Goal: Task Accomplishment & Management: Complete application form

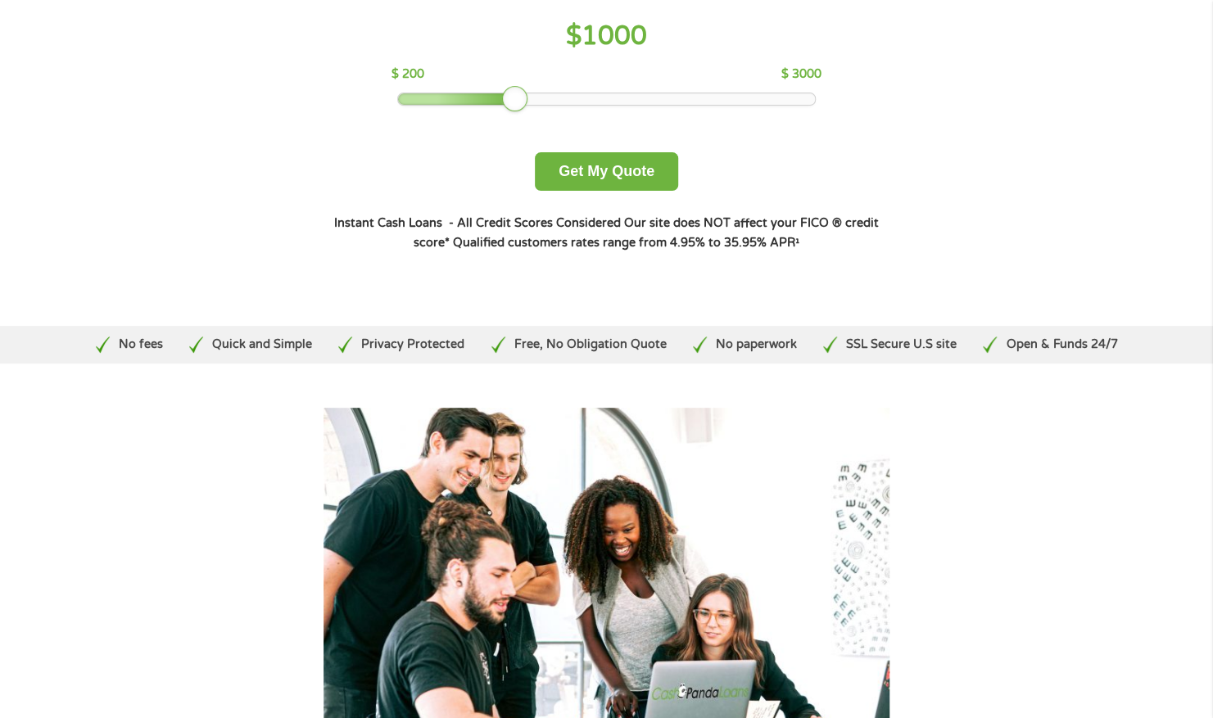
scroll to position [80, 0]
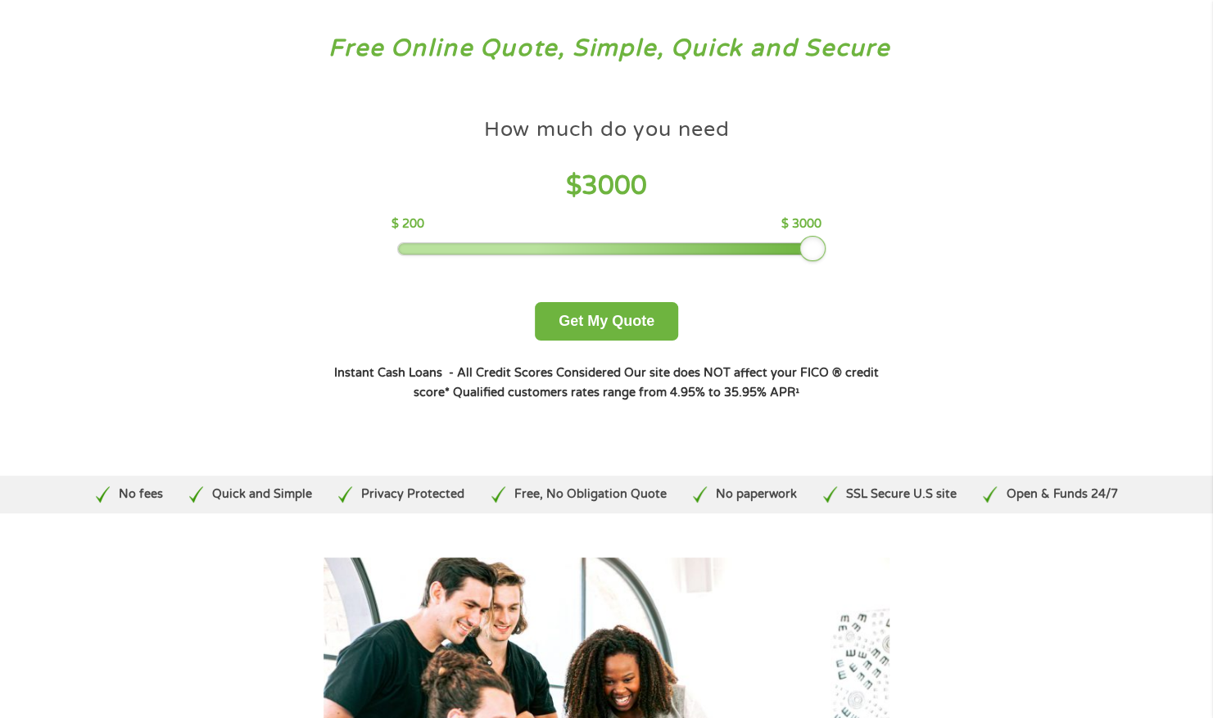
drag, startPoint x: 514, startPoint y: 243, endPoint x: 986, endPoint y: 236, distance: 471.7
click at [986, 236] on div "Free Online Quote, Simple, Quick and Secure How much do you need? $300 $500 $75…" at bounding box center [606, 231] width 1213 height 490
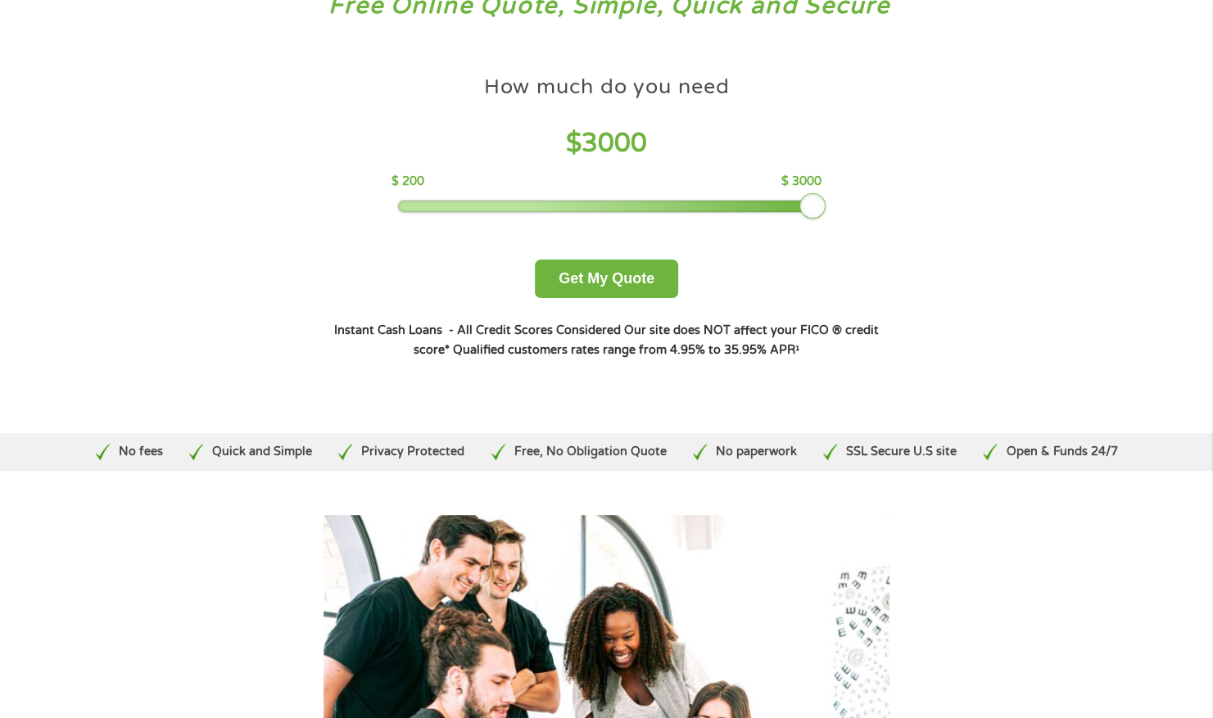
scroll to position [0, 0]
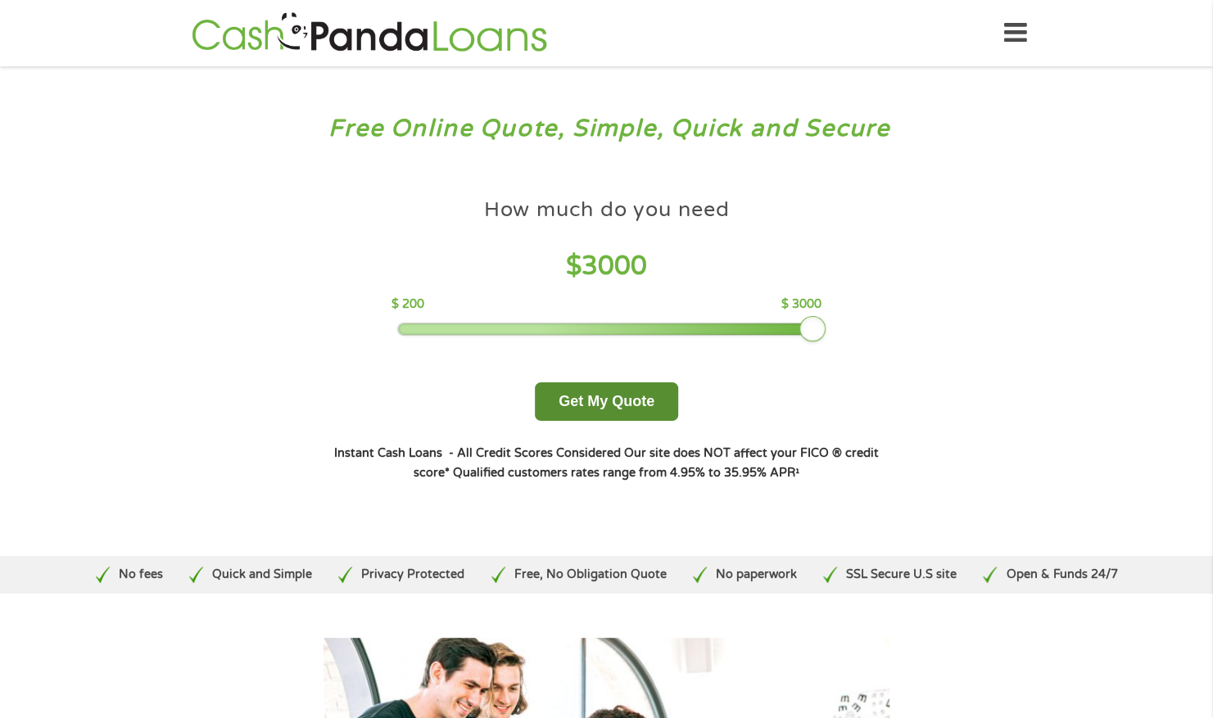
click at [648, 396] on button "Get My Quote" at bounding box center [606, 401] width 143 height 38
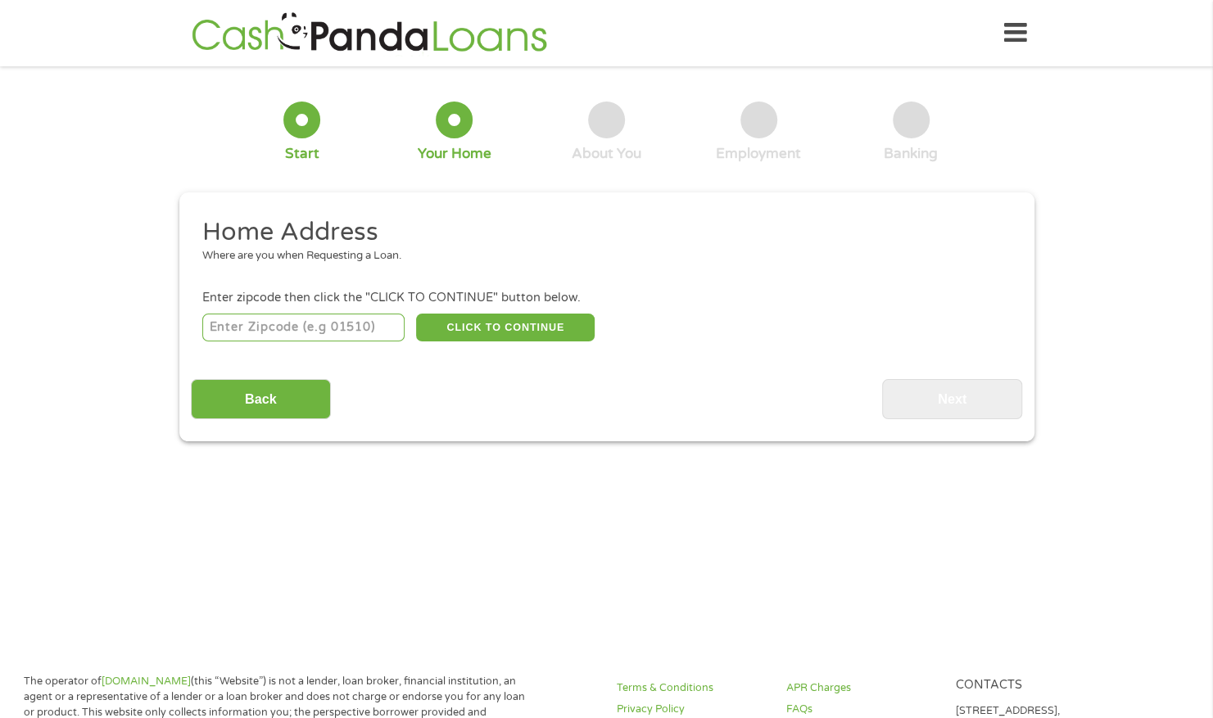
click at [337, 322] on input "number" at bounding box center [303, 328] width 202 height 28
type input "27705"
click at [430, 332] on button "CLICK TO CONTINUE" at bounding box center [505, 328] width 179 height 28
type input "27705"
type input "[GEOGRAPHIC_DATA]"
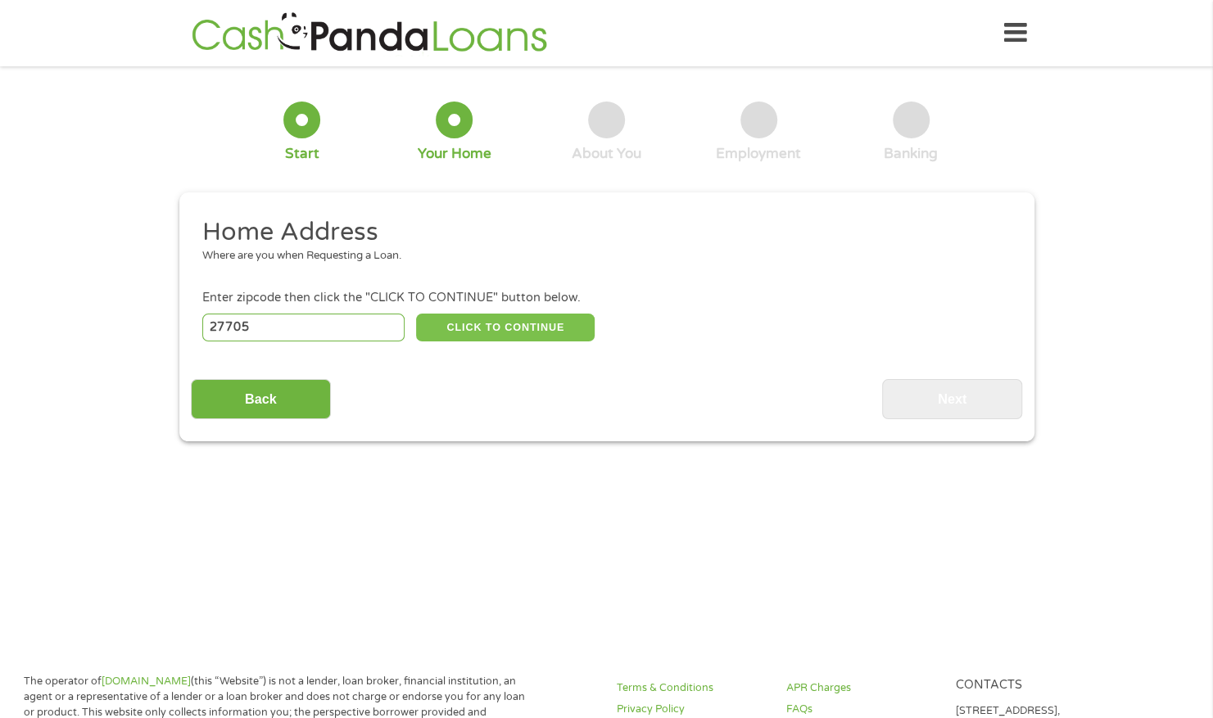
select select "[US_STATE]"
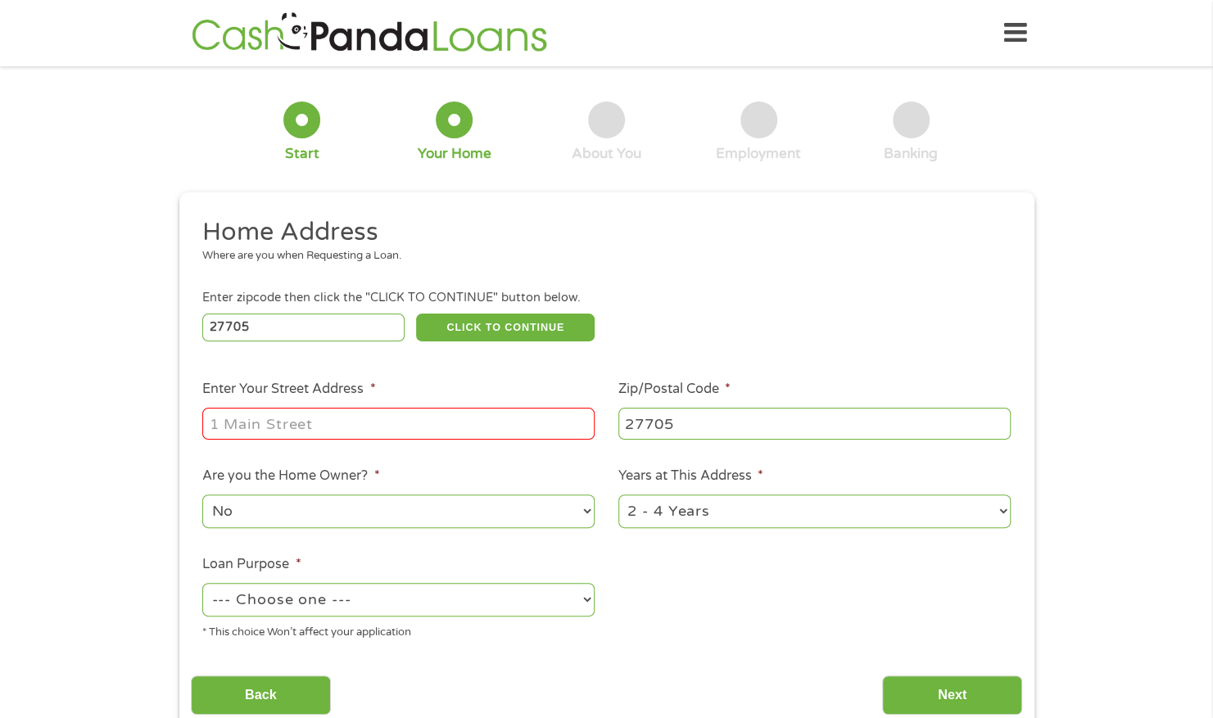
click at [481, 436] on input "Enter Your Street Address *" at bounding box center [398, 423] width 392 height 31
click at [486, 439] on input "[STREET_ADDRESS]" at bounding box center [398, 423] width 392 height 31
type input "[STREET_ADDRESS]"
click at [777, 523] on select "1 Year or less 1 - 2 Years 2 - 4 Years Over 4 Years" at bounding box center [814, 512] width 392 height 34
click at [618, 495] on select "1 Year or less 1 - 2 Years 2 - 4 Years Over 4 Years" at bounding box center [814, 512] width 392 height 34
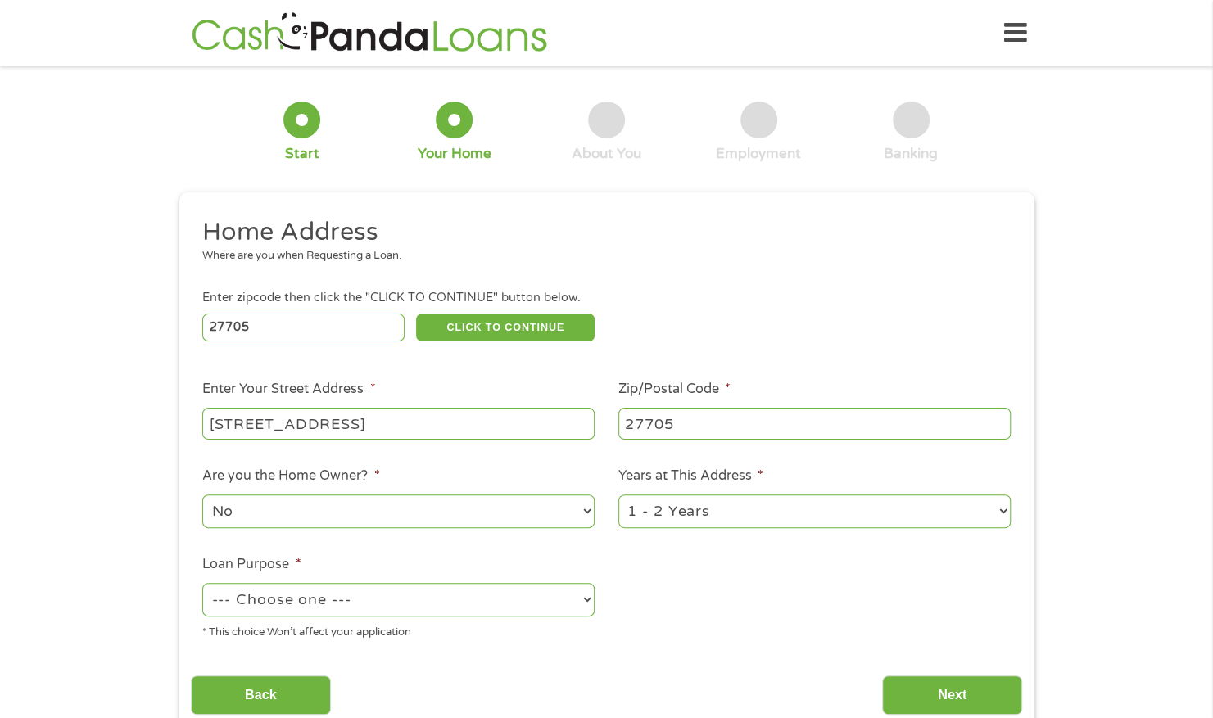
click at [757, 518] on select "1 Year or less 1 - 2 Years 2 - 4 Years Over 4 Years" at bounding box center [814, 512] width 392 height 34
select select "36months"
click at [618, 495] on select "1 Year or less 1 - 2 Years 2 - 4 Years Over 4 Years" at bounding box center [814, 512] width 392 height 34
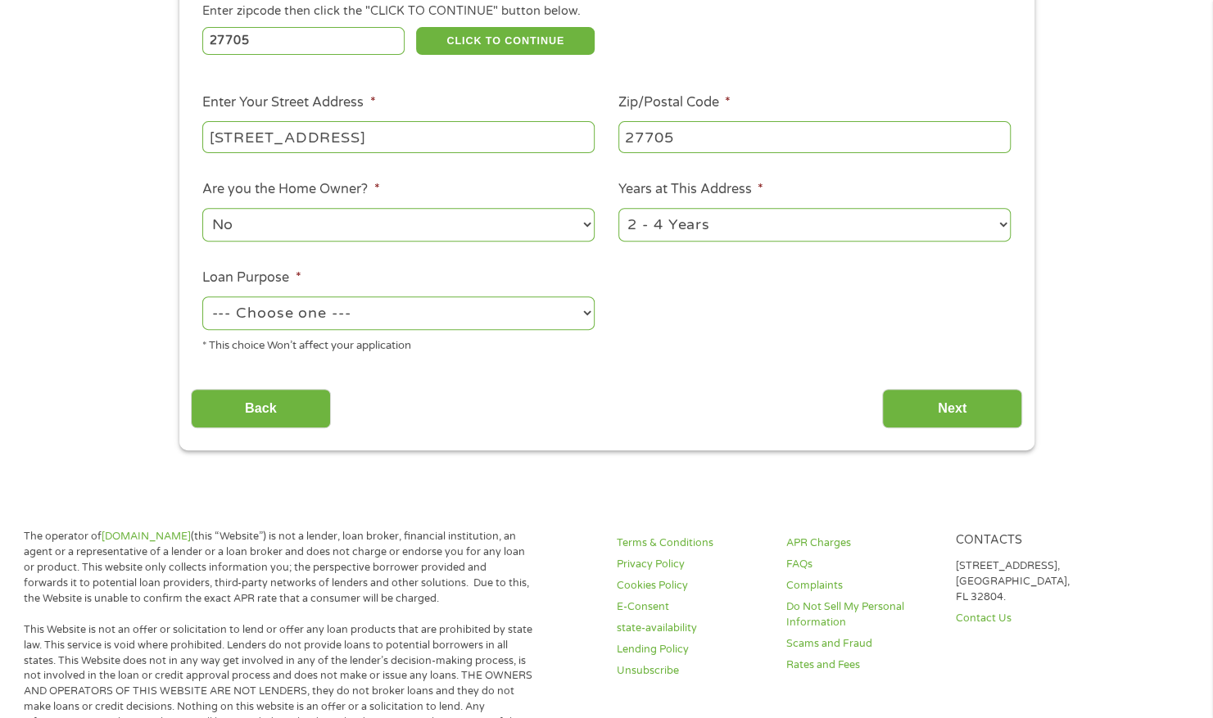
scroll to position [326, 0]
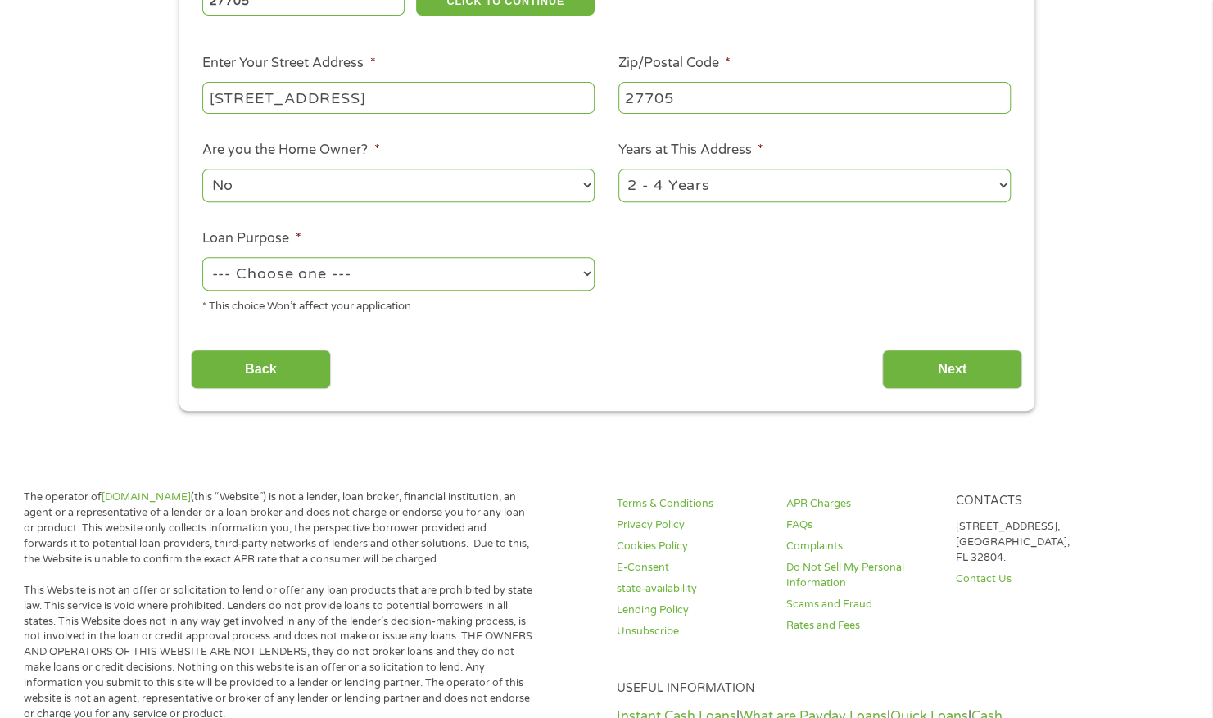
click at [529, 282] on select "--- Choose one --- Pay Bills Debt Consolidation Home Improvement Major Purchase…" at bounding box center [398, 274] width 392 height 34
select select "paybills"
click at [202, 257] on select "--- Choose one --- Pay Bills Debt Consolidation Home Improvement Major Purchase…" at bounding box center [398, 274] width 392 height 34
click at [616, 319] on ul "Home Address Where are you when Requesting a Loan. Enter zipcode then click the…" at bounding box center [606, 108] width 831 height 437
click at [914, 375] on input "Next" at bounding box center [952, 370] width 140 height 40
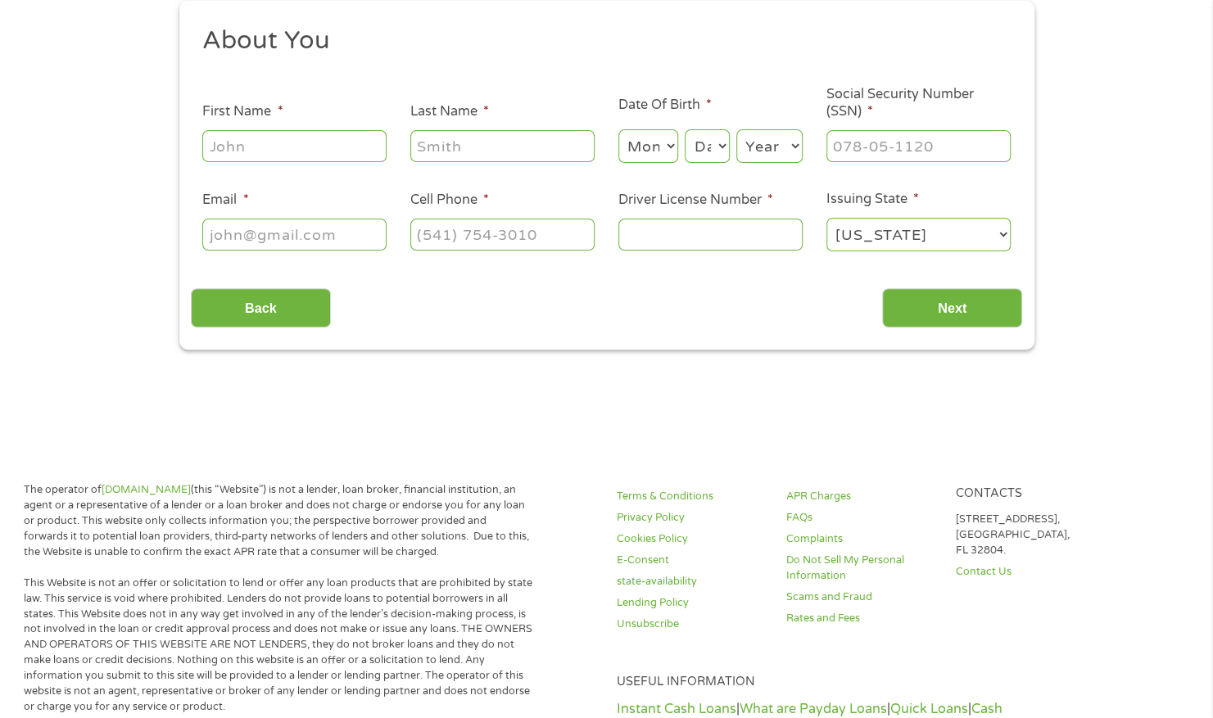
scroll to position [0, 0]
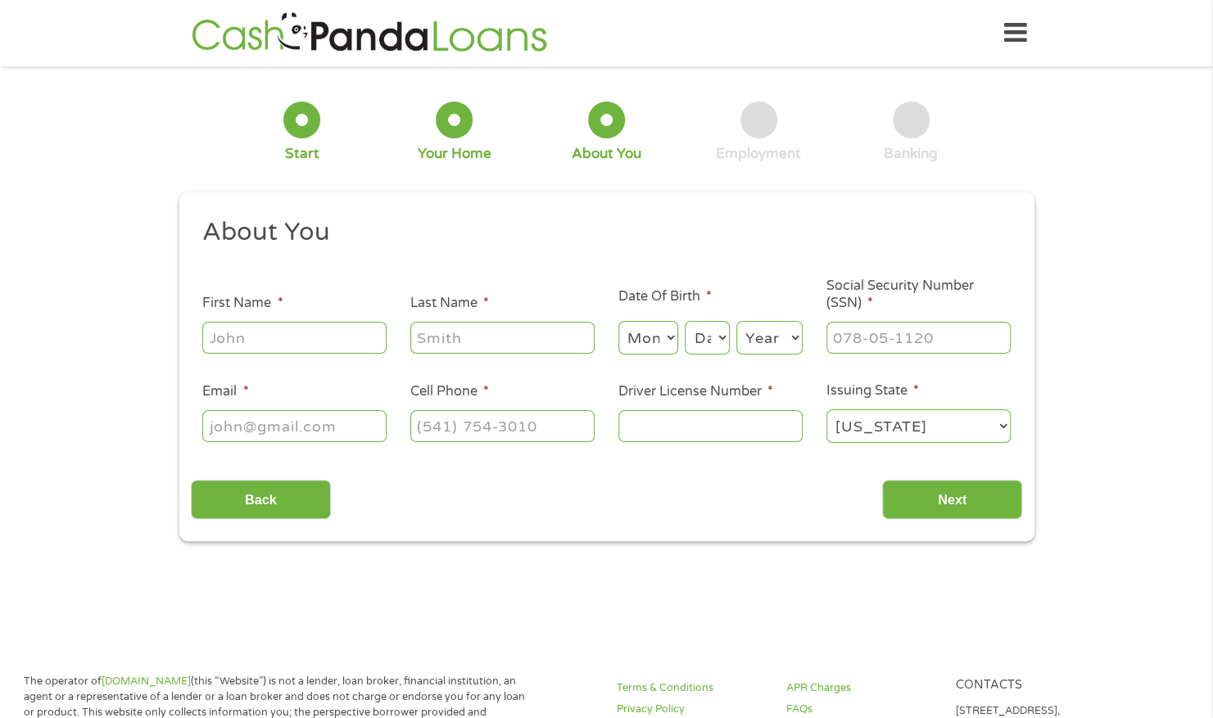
click at [264, 347] on input "First Name *" at bounding box center [294, 337] width 184 height 31
type input "[PERSON_NAME]"
click at [662, 336] on select "Month 1 2 3 4 5 6 7 8 9 10 11 12" at bounding box center [648, 338] width 60 height 34
select select "8"
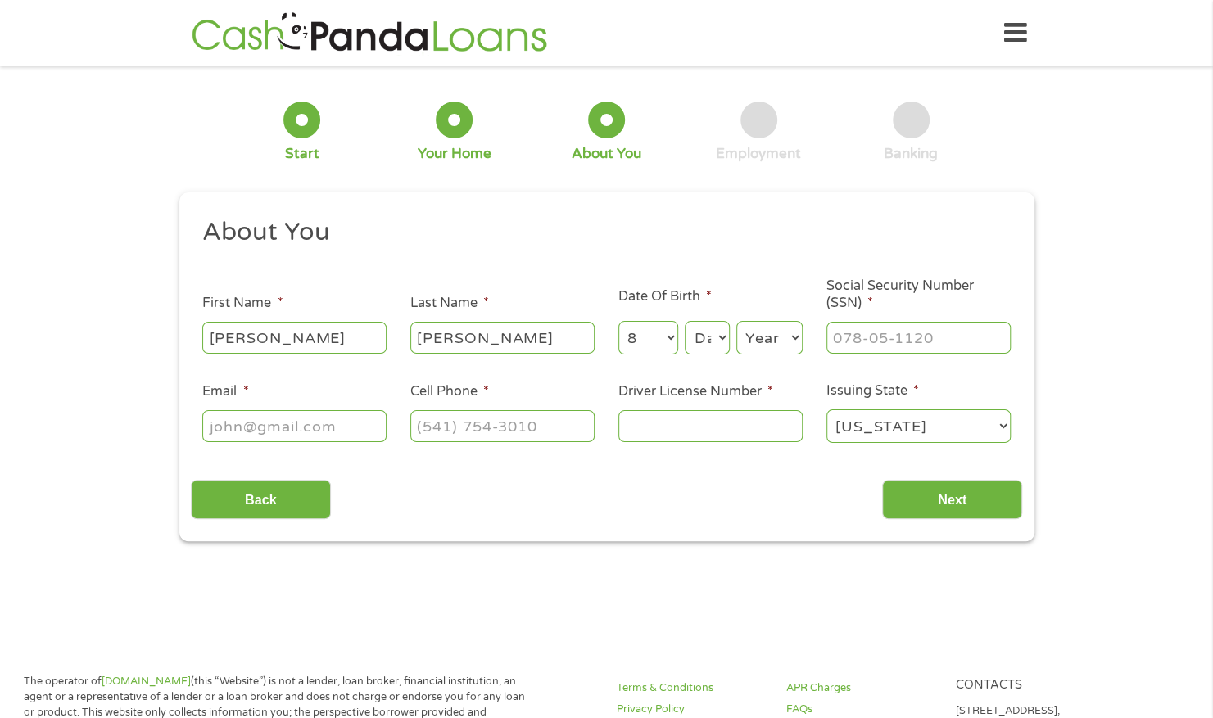
click at [618, 322] on select "Month 1 2 3 4 5 6 7 8 9 10 11 12" at bounding box center [648, 338] width 60 height 34
click at [703, 349] on select "Day 1 2 3 4 5 6 7 8 9 10 11 12 13 14 15 16 17 18 19 20 21 22 23 24 25 26 27 28 …" at bounding box center [707, 338] width 44 height 34
select select "3"
click at [685, 322] on select "Day 1 2 3 4 5 6 7 8 9 10 11 12 13 14 15 16 17 18 19 20 21 22 23 24 25 26 27 28 …" at bounding box center [707, 338] width 44 height 34
click at [766, 334] on select "Year [DATE] 2006 2005 2004 2003 2002 2001 2000 1999 1998 1997 1996 1995 1994 19…" at bounding box center [769, 338] width 66 height 34
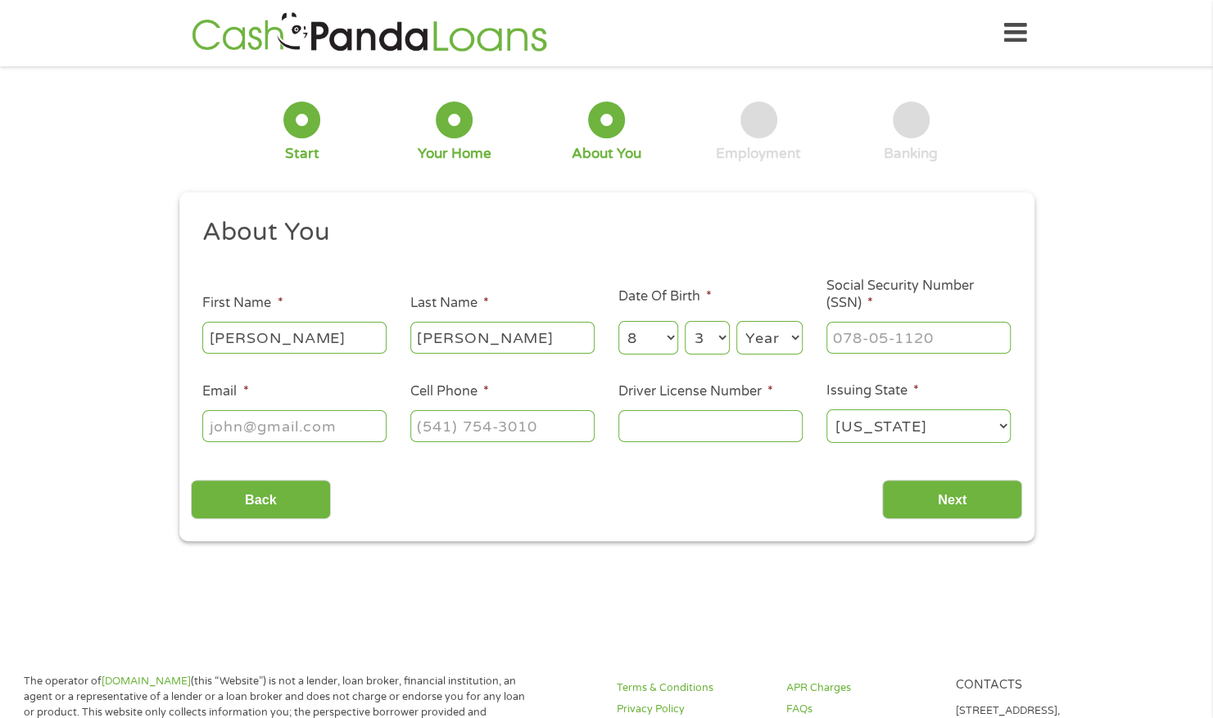
select select "1974"
click at [736, 322] on select "Year [DATE] 2006 2005 2004 2003 2002 2001 2000 1999 1998 1997 1996 1995 1994 19…" at bounding box center [769, 338] width 66 height 34
click at [851, 338] on input "___-__-____" at bounding box center [918, 337] width 184 height 31
type input "240-17-4798"
click at [347, 429] on input "Email *" at bounding box center [294, 425] width 184 height 31
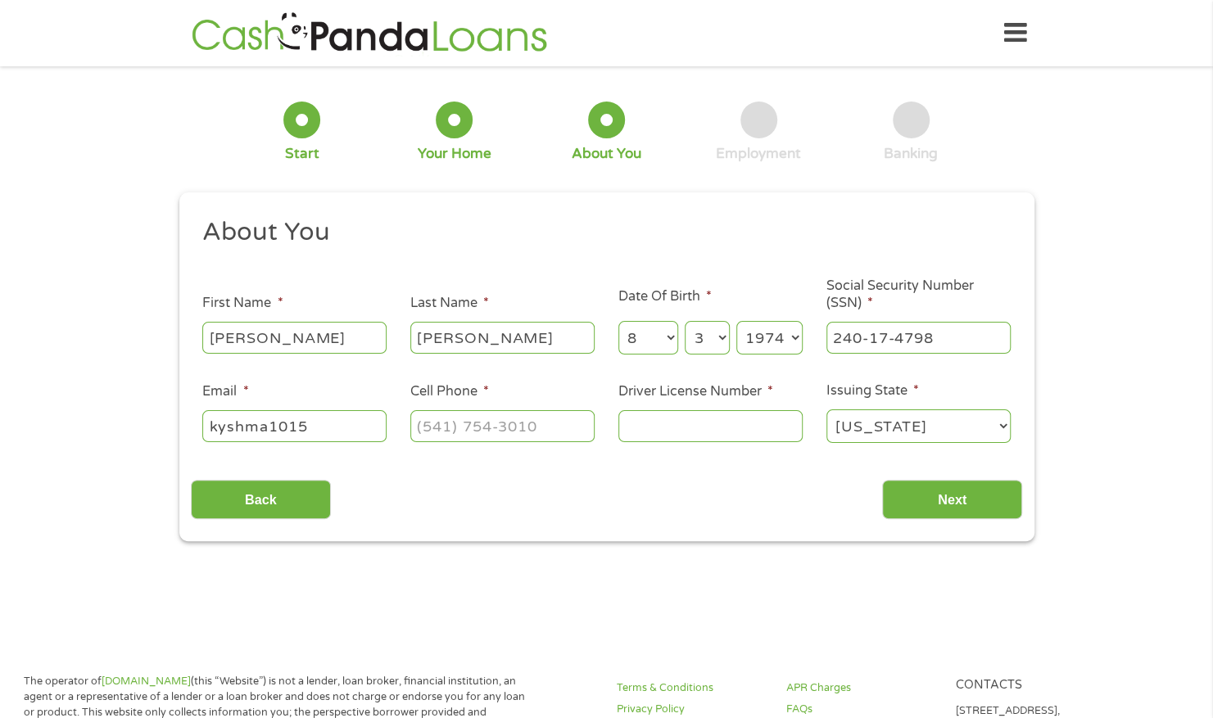
click at [347, 429] on input "kyshma1015" at bounding box center [294, 425] width 184 height 31
type input "[EMAIL_ADDRESS][DOMAIN_NAME]"
type input "(___) ___-____"
click at [697, 424] on input "Driver License Number *" at bounding box center [710, 425] width 184 height 31
type input "2203146"
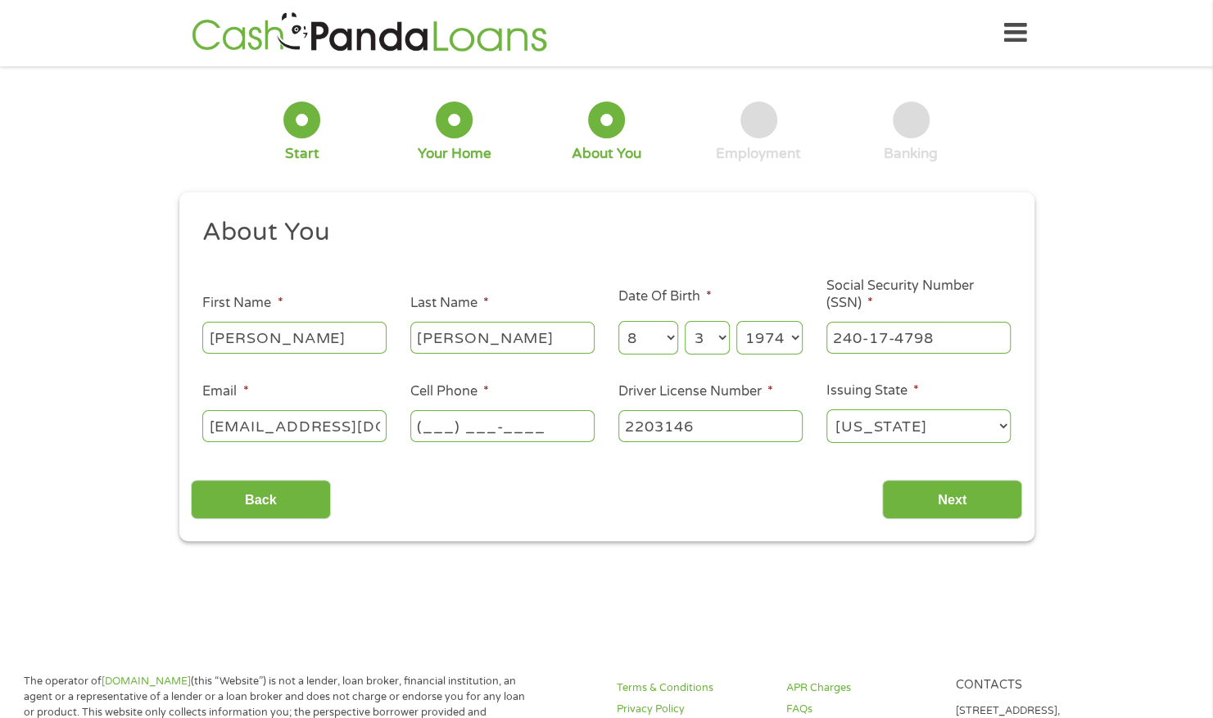
click at [427, 425] on input "(___) ___-____" at bounding box center [502, 425] width 184 height 31
type input "[PHONE_NUMBER]"
click at [389, 534] on div "This field is hidden when viewing the form gclid This field is hidden when view…" at bounding box center [606, 367] width 855 height 350
click at [937, 511] on input "Next" at bounding box center [952, 500] width 140 height 40
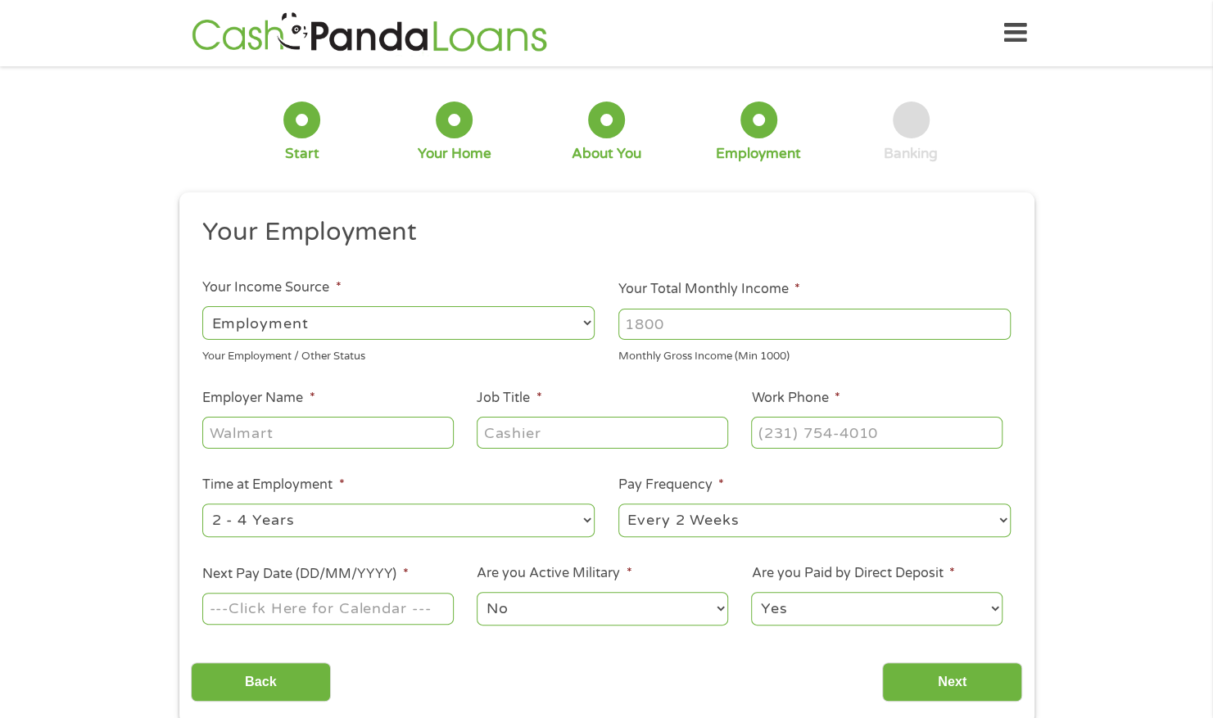
scroll to position [7, 7]
click at [680, 319] on input "Your Total Monthly Income *" at bounding box center [814, 324] width 392 height 31
type input "3000"
click at [408, 441] on input "Employer Name *" at bounding box center [327, 432] width 251 height 31
type input "[GEOGRAPHIC_DATA]"
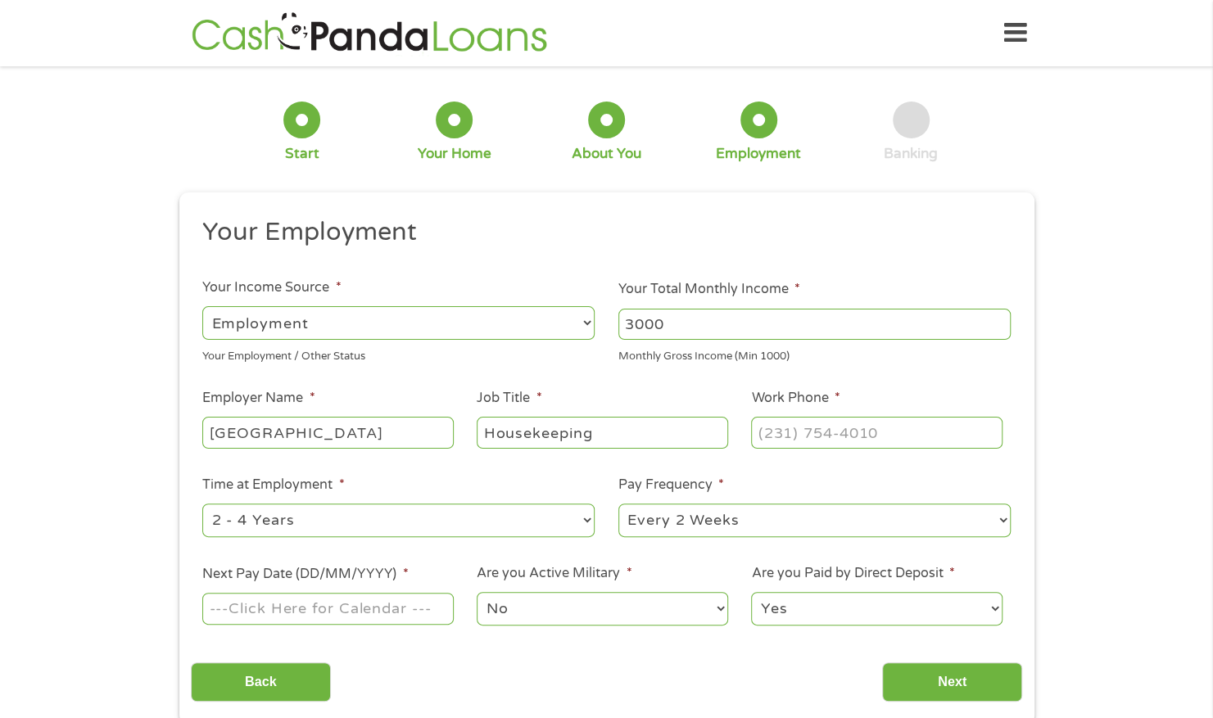
type input "Housekeeping"
click at [771, 434] on input "(___) ___-____" at bounding box center [876, 432] width 251 height 31
type input "(919) ___-____"
click at [318, 610] on input "Next Pay Date (DD/MM/YYYY) *" at bounding box center [327, 608] width 251 height 31
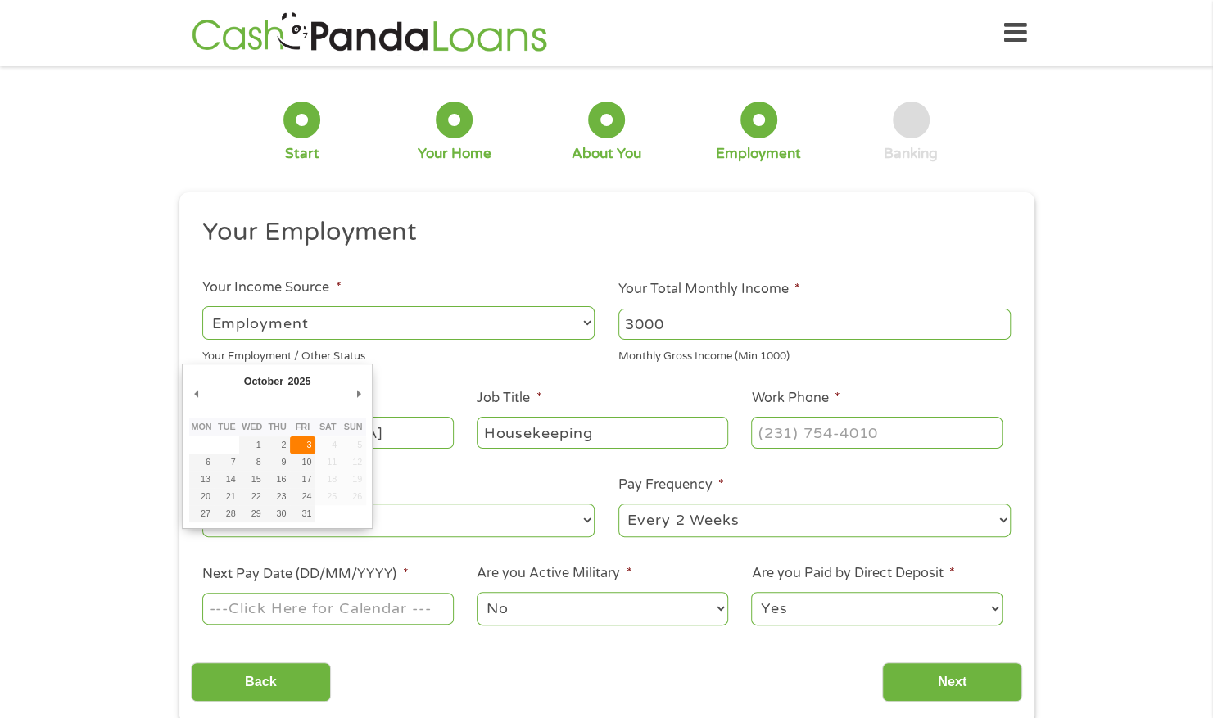
type input "[DATE]"
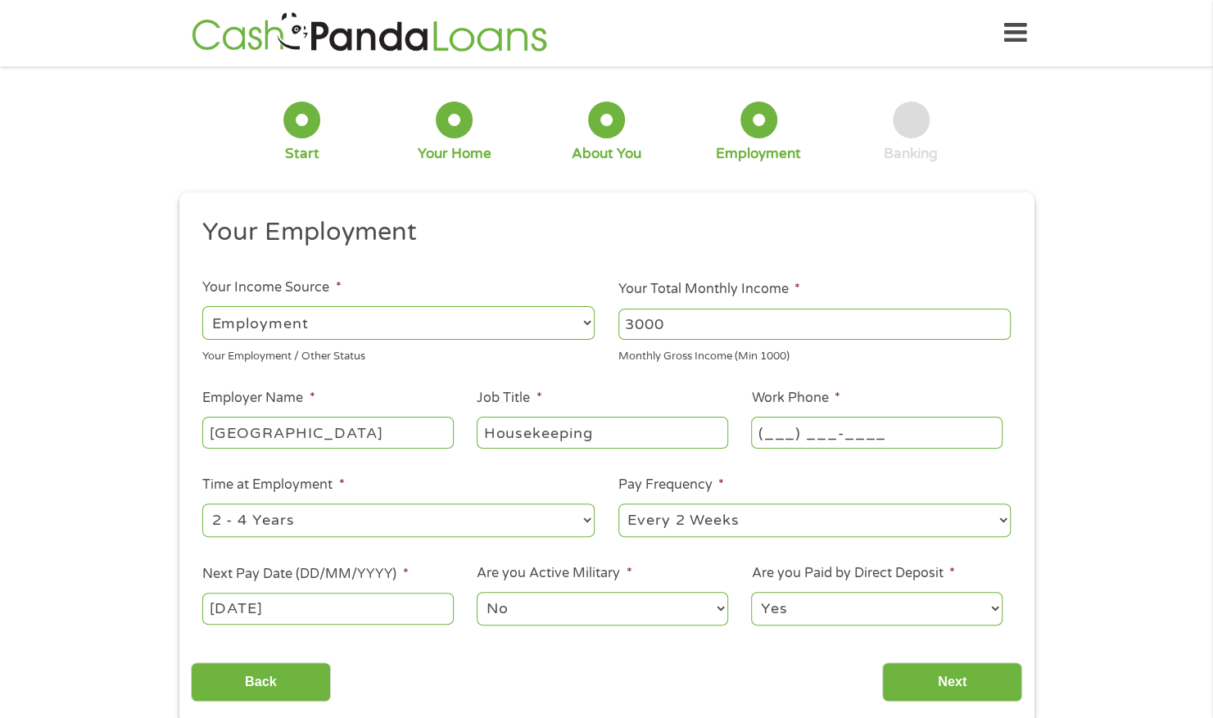
click at [770, 432] on input "(___) ___-____" at bounding box center [876, 432] width 251 height 31
type input "[PHONE_NUMBER]"
click at [1168, 384] on div "1 Start 2 Your Home 3 About You 4 Employment 5 Banking 6 This field is hidden w…" at bounding box center [606, 401] width 1213 height 646
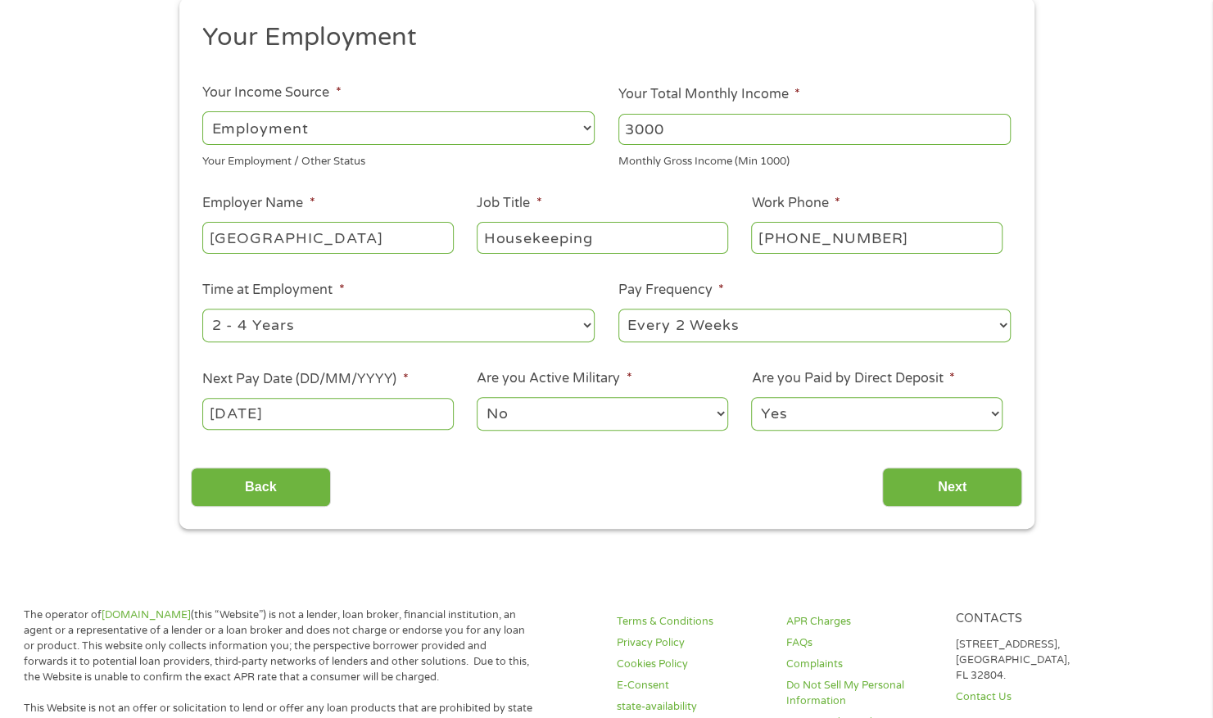
scroll to position [202, 0]
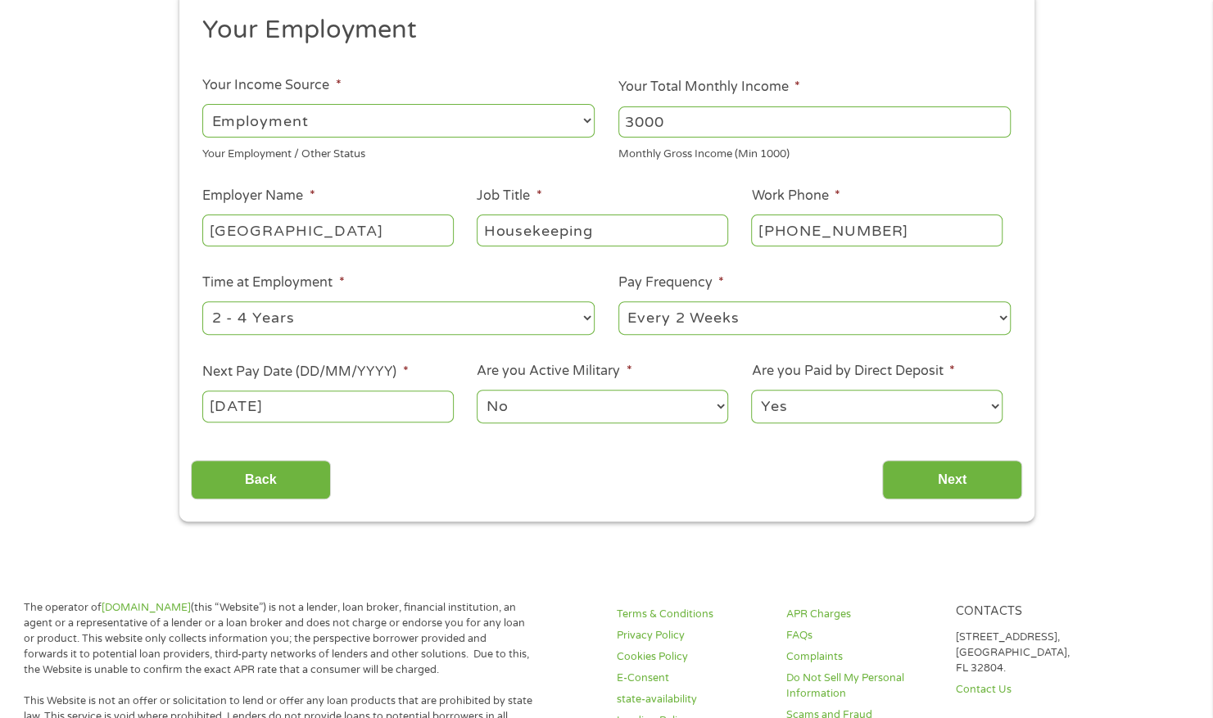
click at [904, 227] on input "[PHONE_NUMBER]" at bounding box center [876, 230] width 251 height 31
click at [1105, 335] on div "1 Start 2 Your Home 3 About You 4 Employment 5 Banking 6 This field is hidden w…" at bounding box center [606, 199] width 1213 height 646
click at [983, 493] on input "Next" at bounding box center [952, 480] width 140 height 40
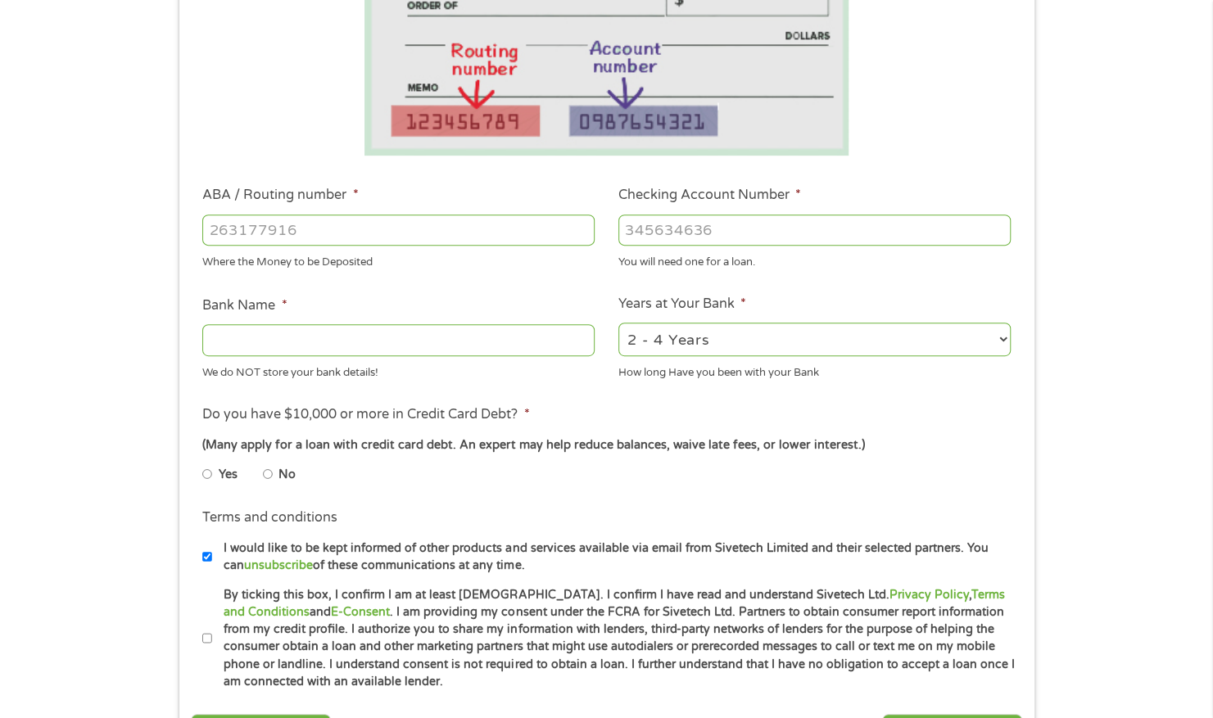
scroll to position [342, 0]
click at [457, 237] on input "ABA / Routing number *" at bounding box center [398, 228] width 392 height 31
type input "93551927"
click at [457, 237] on input "93551927" at bounding box center [398, 228] width 392 height 31
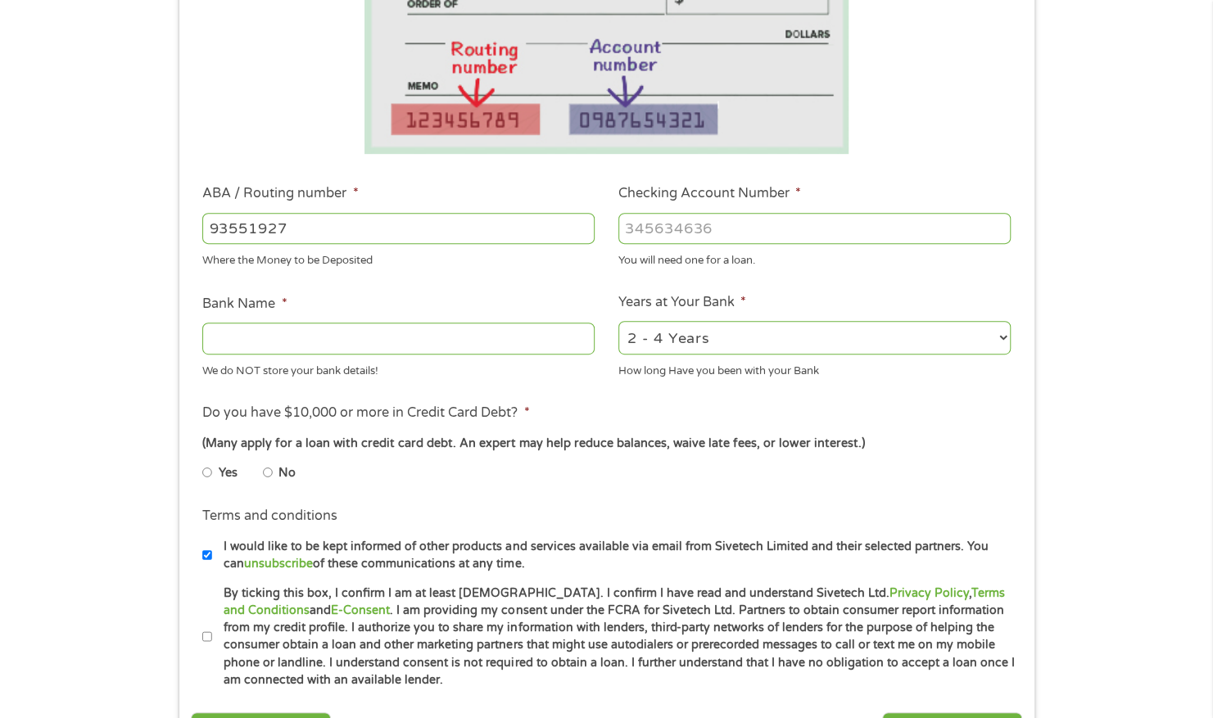
click at [457, 237] on input "93551927" at bounding box center [398, 228] width 392 height 31
type input "253177049"
type input "STATE EMPLOYEES CREDIT UNION"
type input "253177049"
click at [650, 235] on input "Checking Account Number *" at bounding box center [814, 228] width 392 height 31
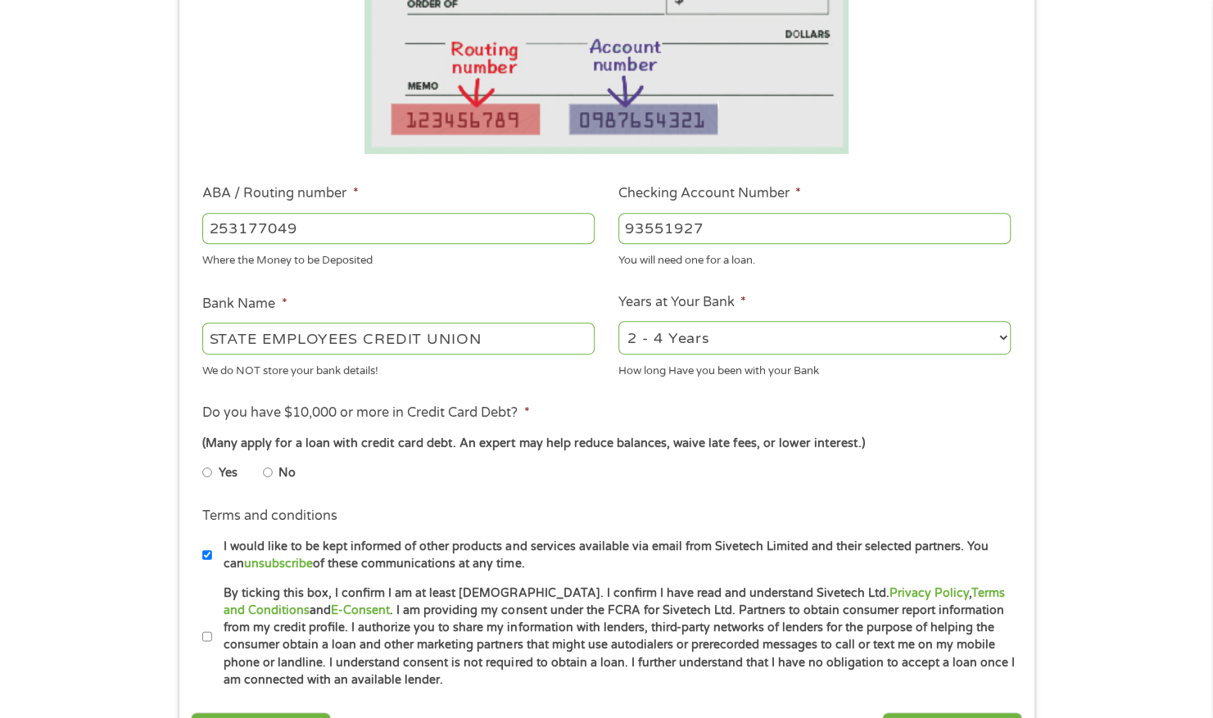
type input "93551927"
click at [632, 470] on div "Yes No" at bounding box center [605, 476] width 807 height 38
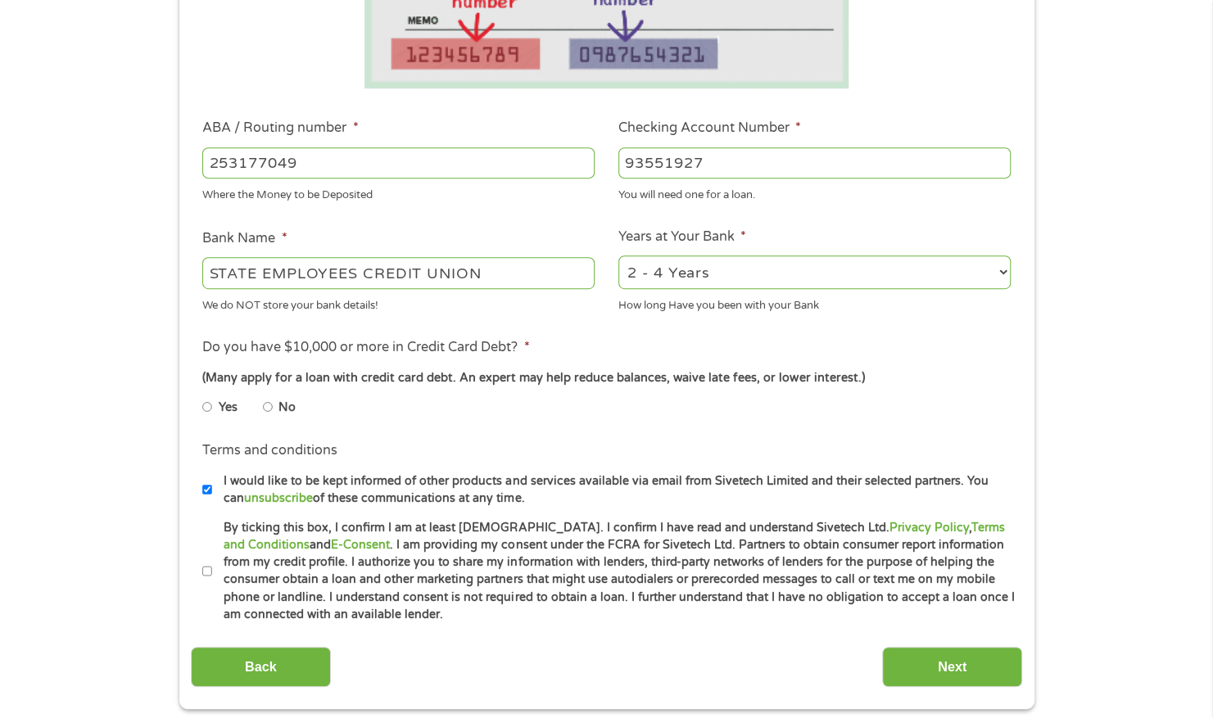
scroll to position [408, 0]
click at [270, 408] on input "No" at bounding box center [268, 407] width 10 height 26
radio input "true"
click at [206, 570] on input "By ticking this box, I confirm I am at least [DEMOGRAPHIC_DATA]. I confirm I ha…" at bounding box center [207, 571] width 10 height 26
checkbox input "true"
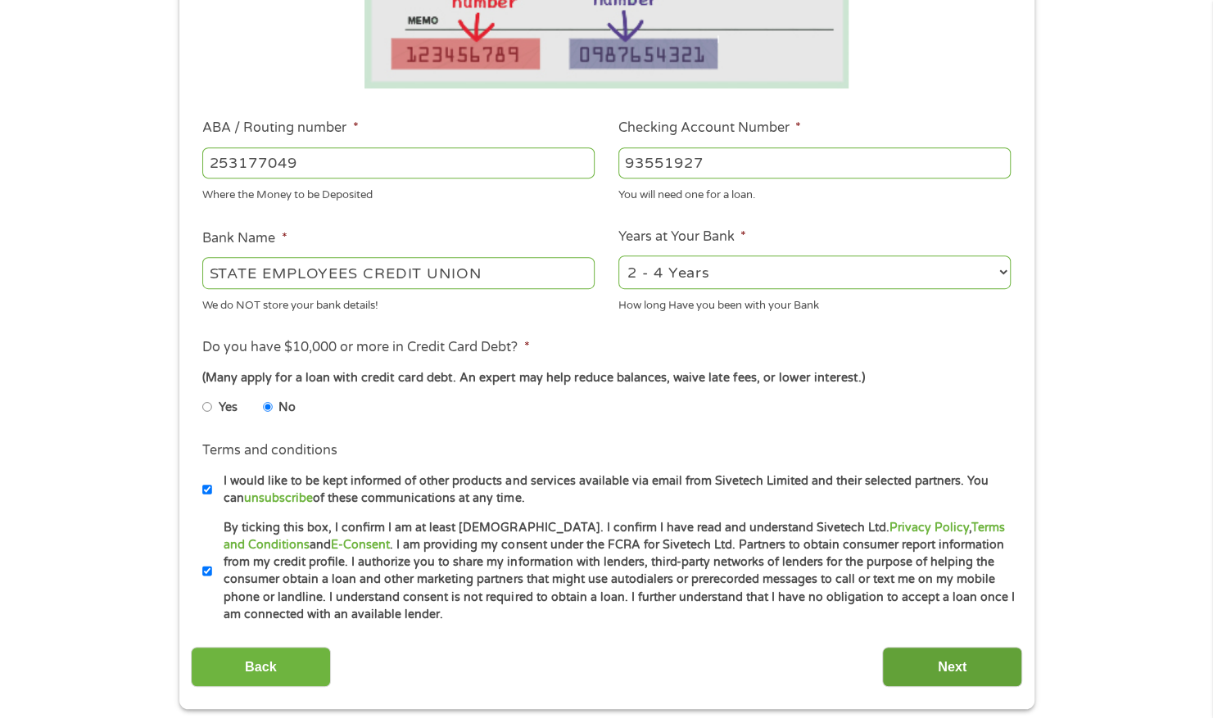
click at [906, 658] on input "Next" at bounding box center [952, 667] width 140 height 40
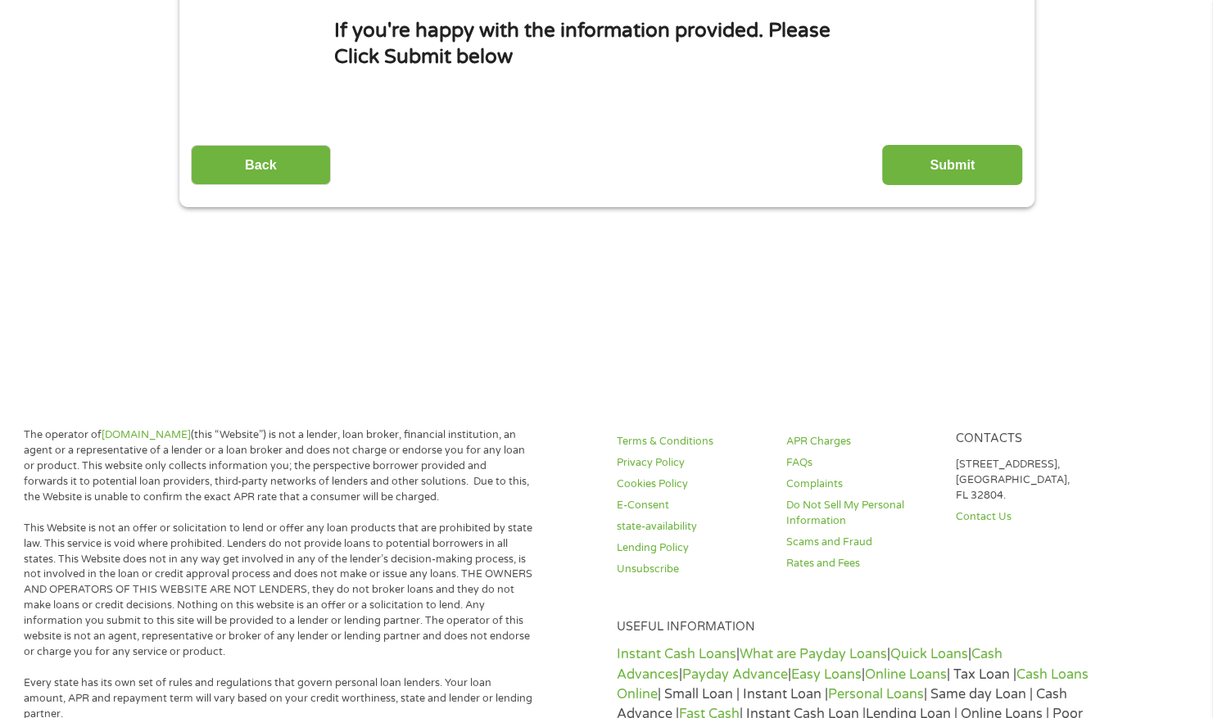
scroll to position [0, 0]
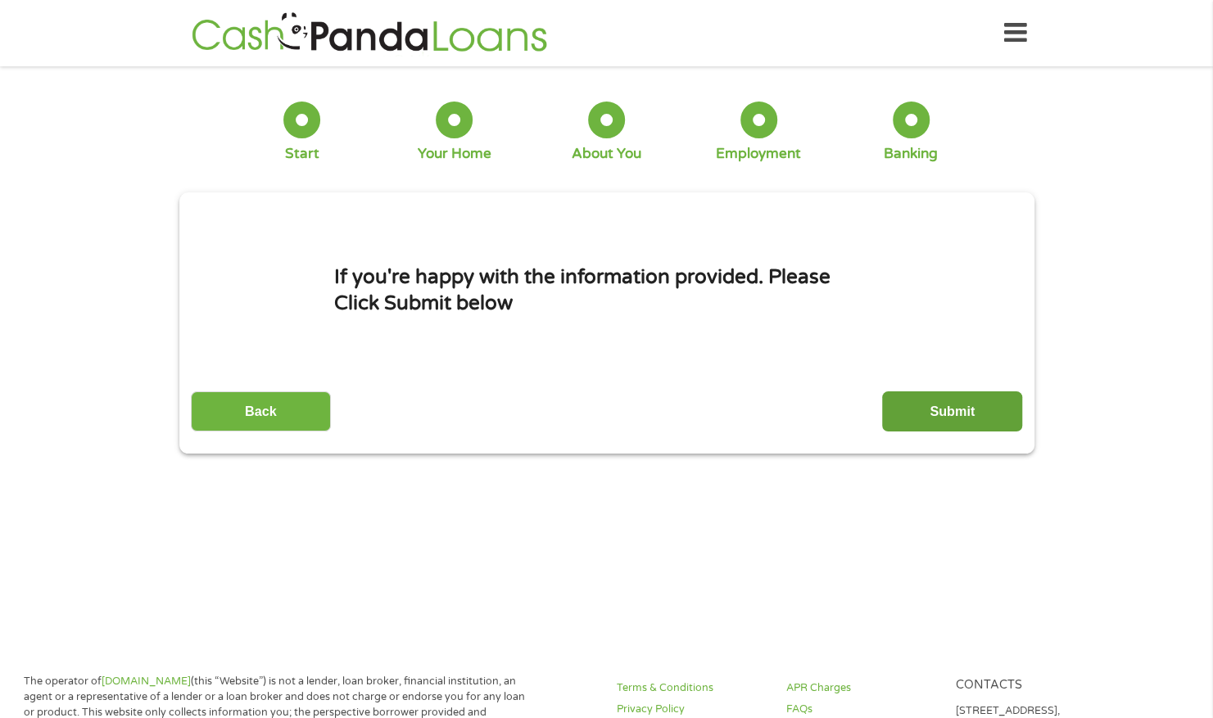
click at [965, 408] on input "Submit" at bounding box center [952, 411] width 140 height 40
